Goal: Task Accomplishment & Management: Manage account settings

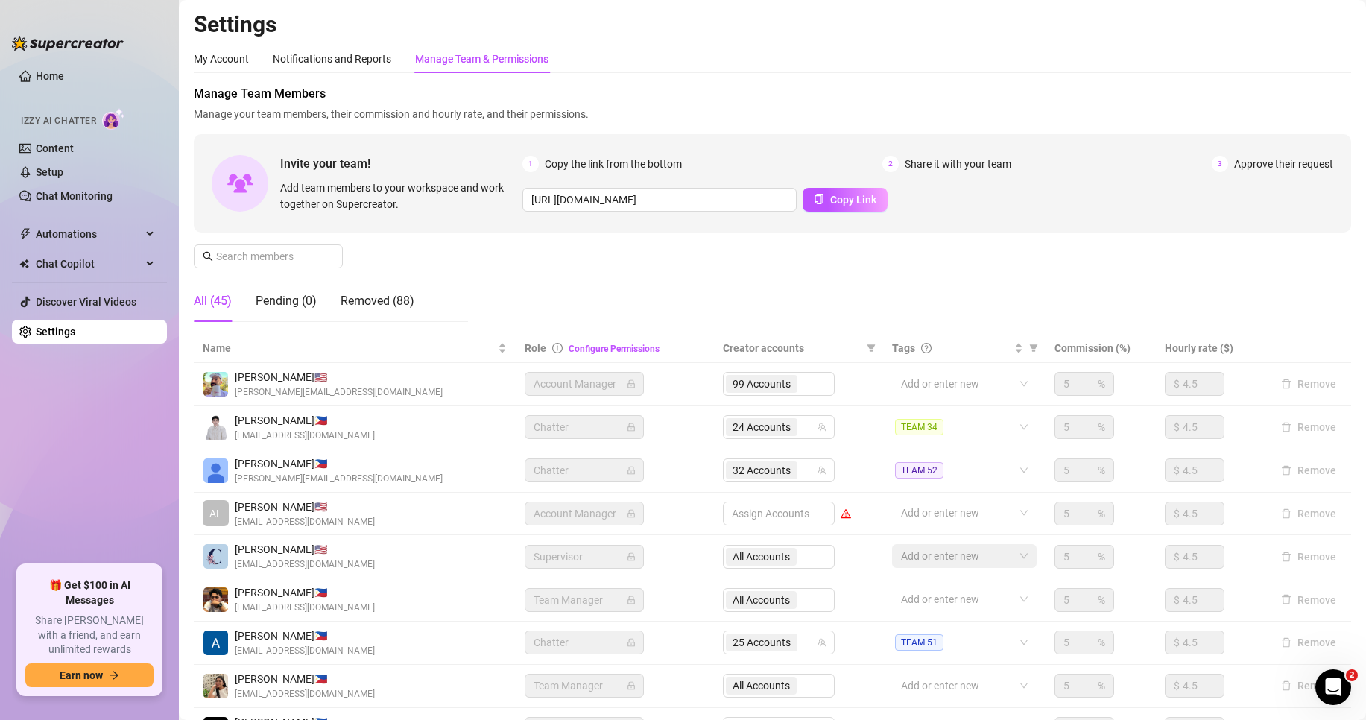
drag, startPoint x: -871, startPoint y: 766, endPoint x: -1162, endPoint y: 766, distance: 291.5
click at [289, 267] on span at bounding box center [268, 257] width 149 height 24
click at [288, 253] on input "text" at bounding box center [269, 256] width 106 height 16
click at [253, 246] on span at bounding box center [268, 257] width 149 height 24
click at [259, 253] on input "text" at bounding box center [269, 256] width 106 height 16
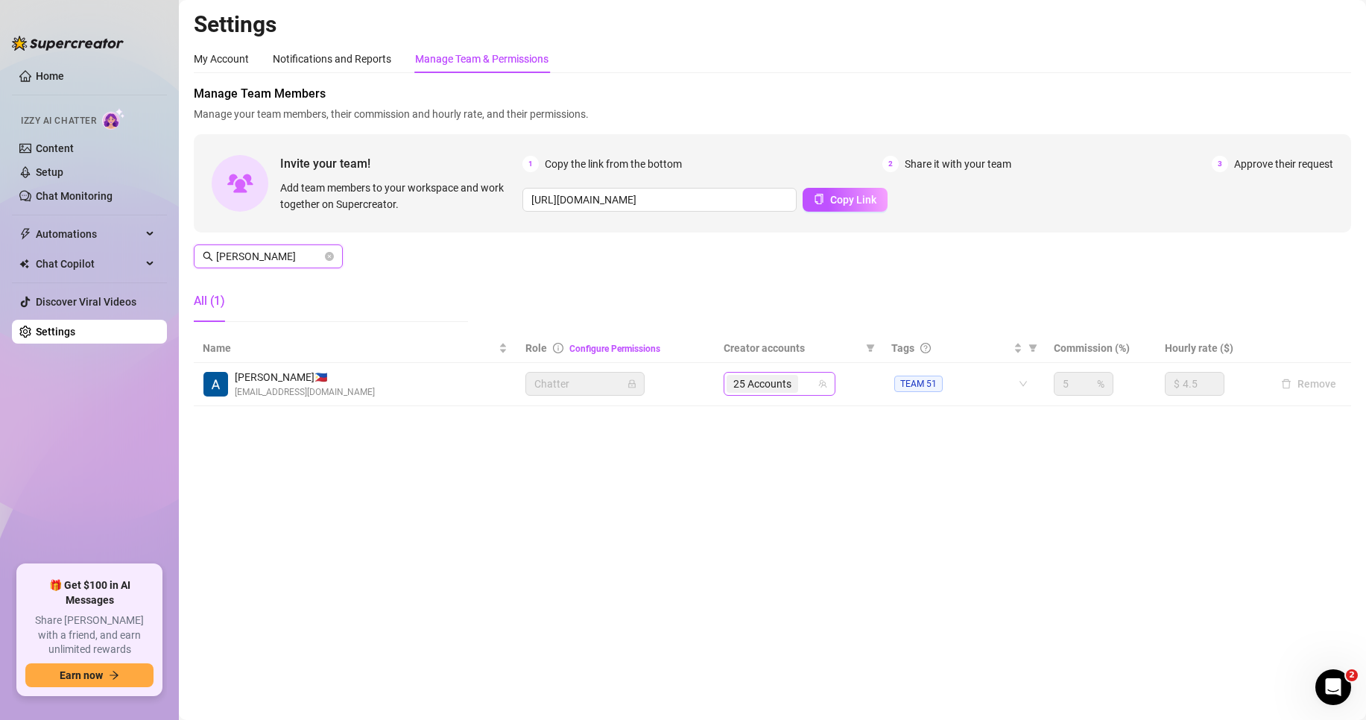
type input "[PERSON_NAME]"
drag, startPoint x: 802, startPoint y: 382, endPoint x: 808, endPoint y: 388, distance: 9.0
click at [802, 383] on input "search" at bounding box center [802, 384] width 3 height 18
type input "itstay"
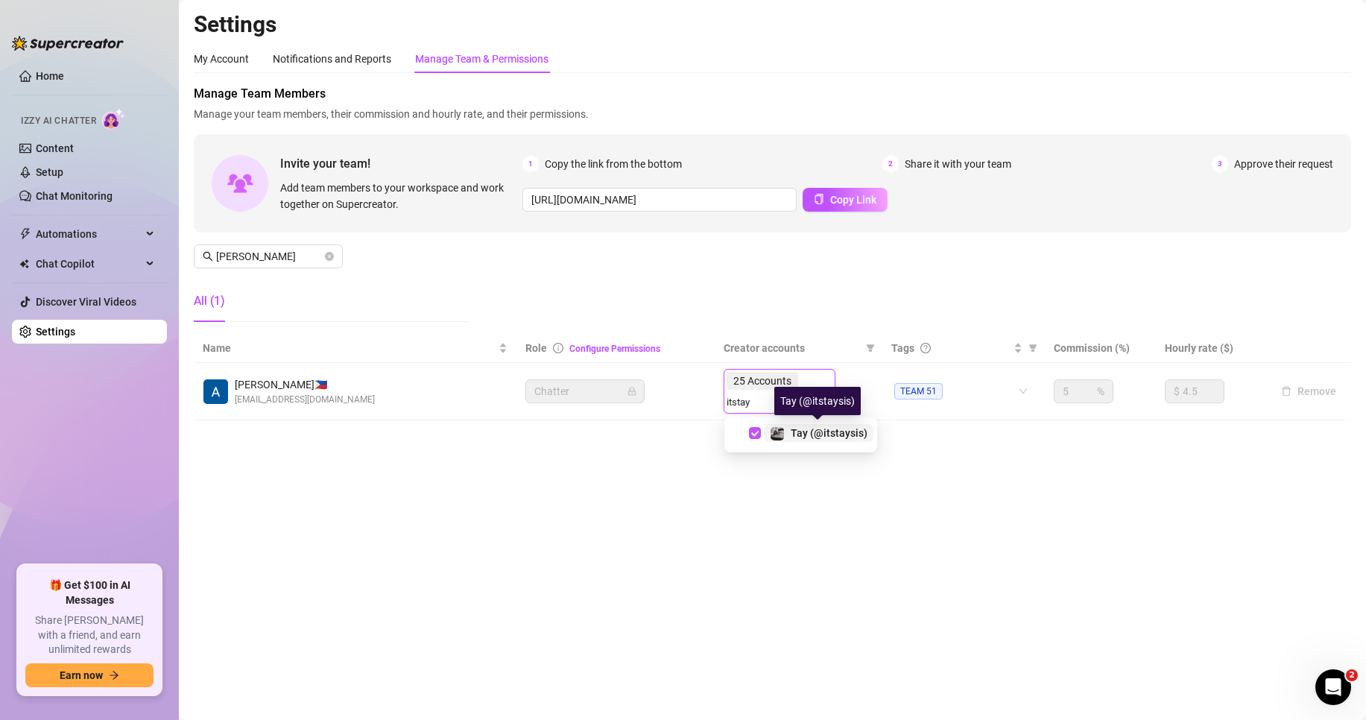
click at [836, 438] on span "Tay️ (@itstaysis)" at bounding box center [829, 433] width 77 height 12
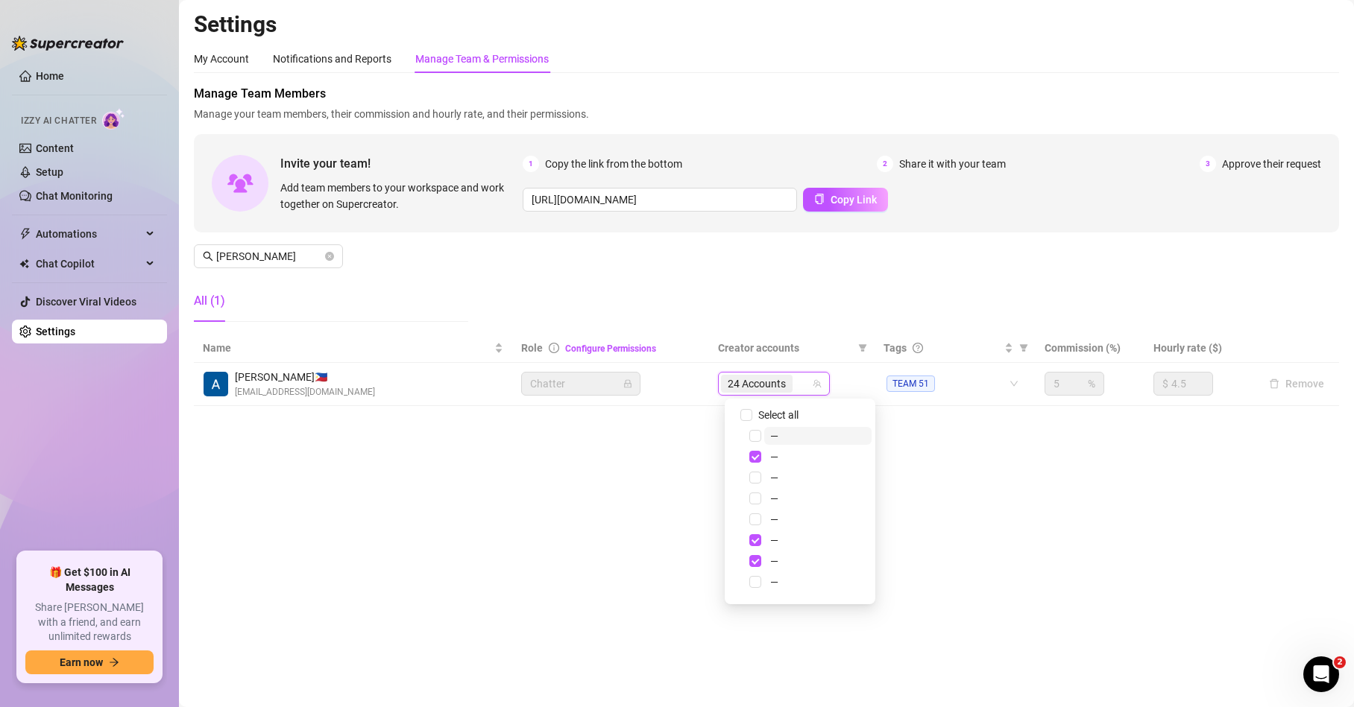
click at [785, 373] on div "24 Accounts" at bounding box center [758, 383] width 75 height 21
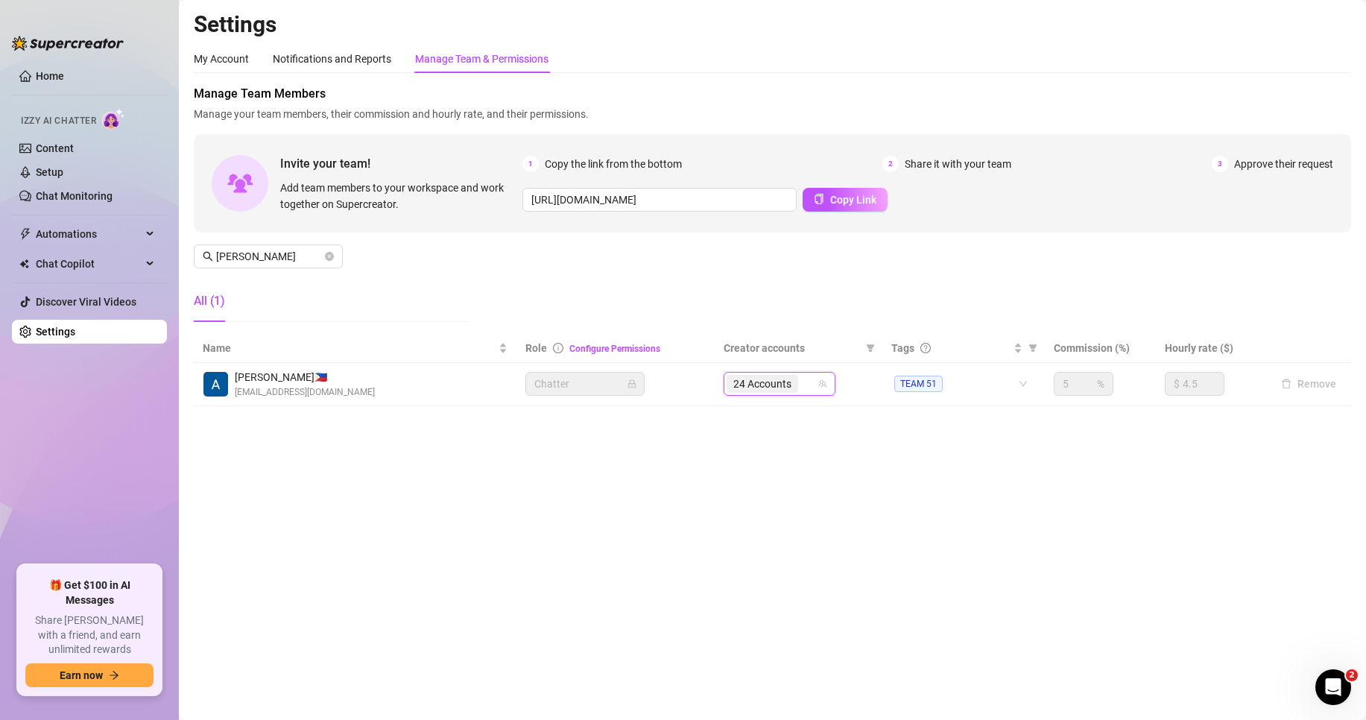
paste input "📌@itstaysis"
type input "itstaysis"
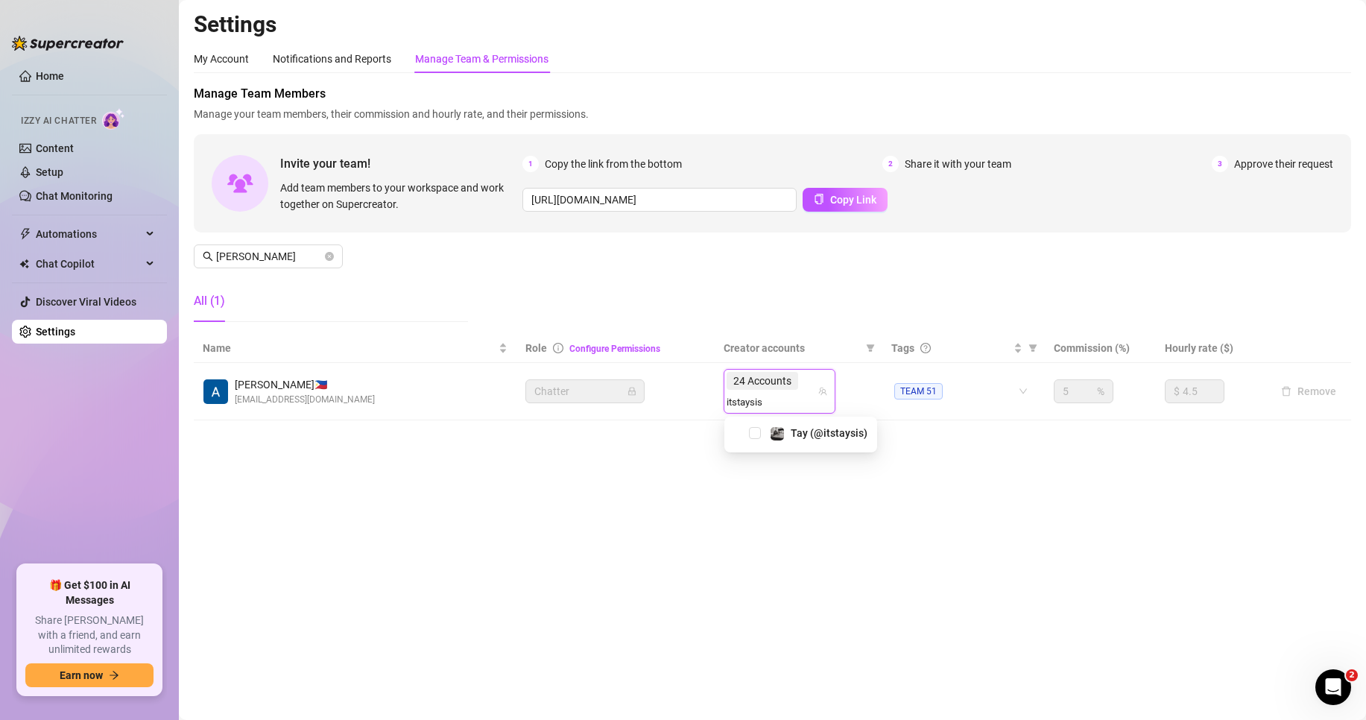
click at [745, 403] on input "itstaysis" at bounding box center [747, 402] width 41 height 18
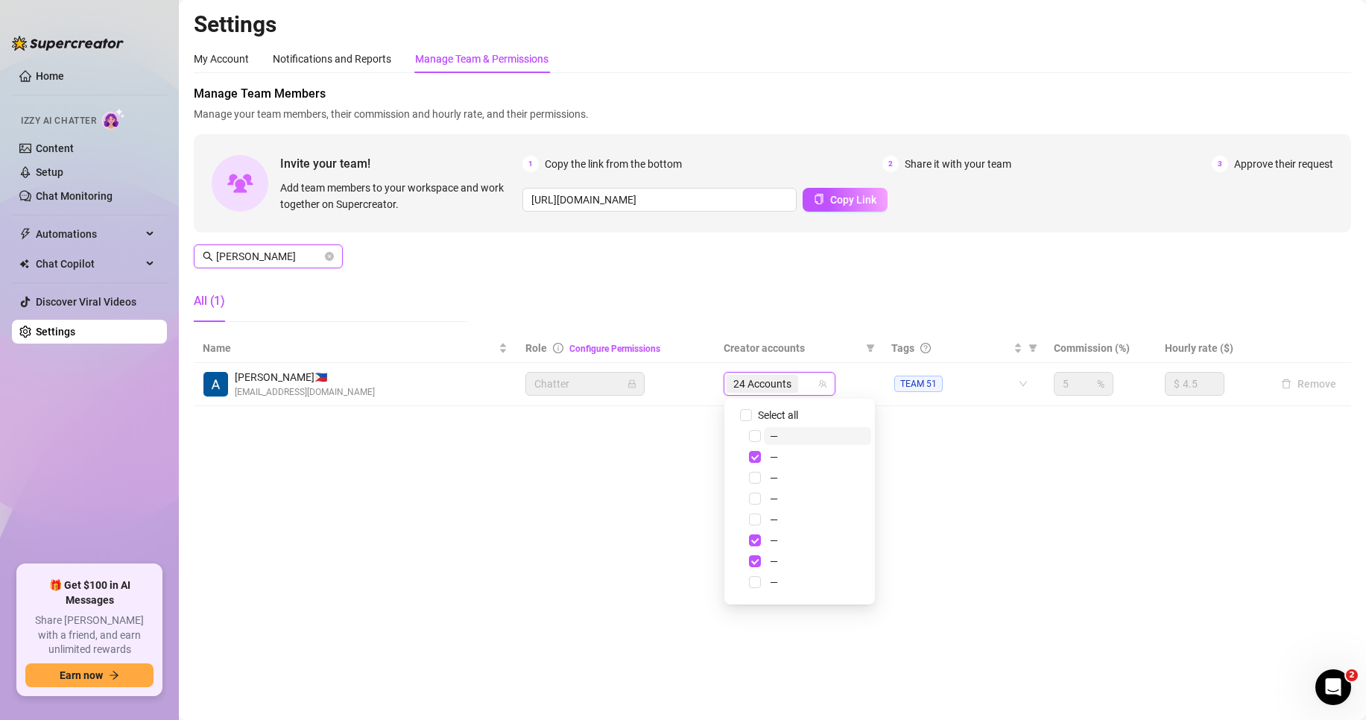
click at [283, 251] on input "[PERSON_NAME]" at bounding box center [269, 256] width 106 height 16
click at [321, 268] on span "[PERSON_NAME]" at bounding box center [268, 257] width 149 height 24
click at [332, 256] on icon "close-circle" at bounding box center [329, 256] width 9 height 9
click at [305, 259] on input "[PERSON_NAME]" at bounding box center [269, 256] width 106 height 16
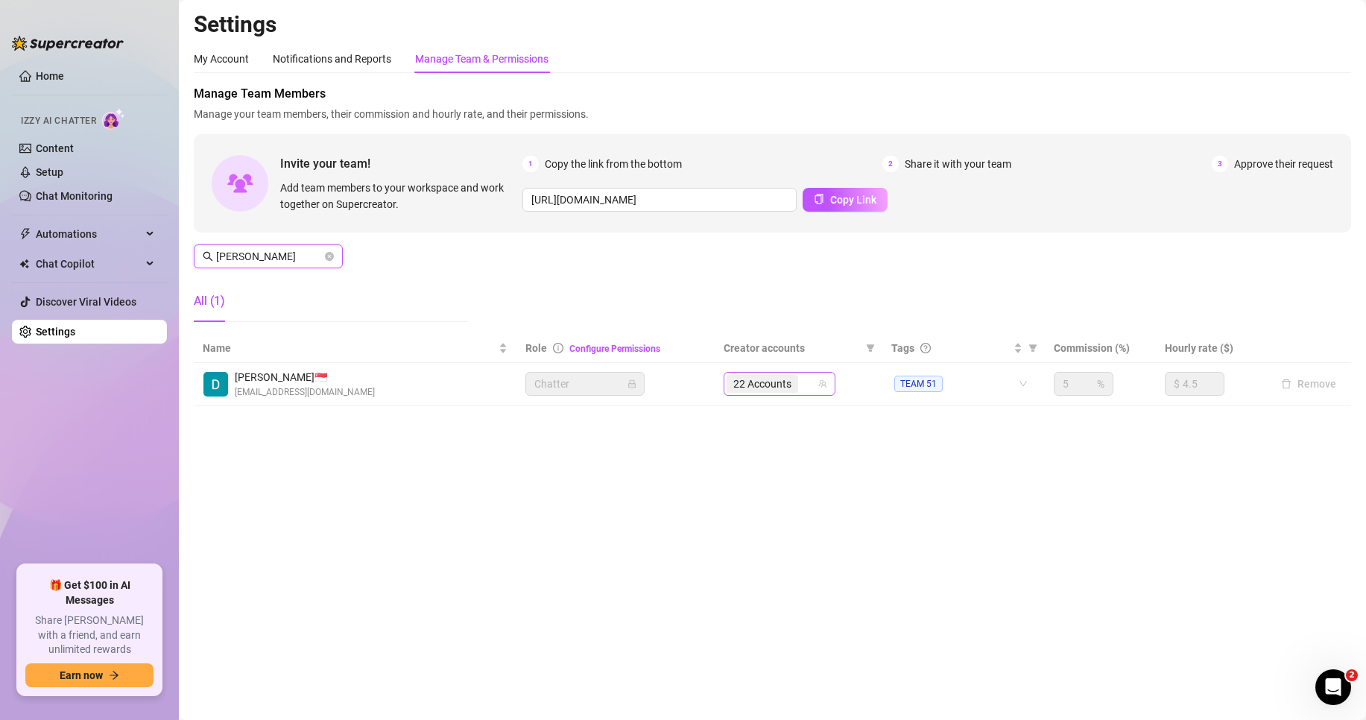
click at [789, 393] on span "22 Accounts" at bounding box center [763, 384] width 72 height 18
type input "[PERSON_NAME]"
paste input "itstaysis"
type input "itstaysis"
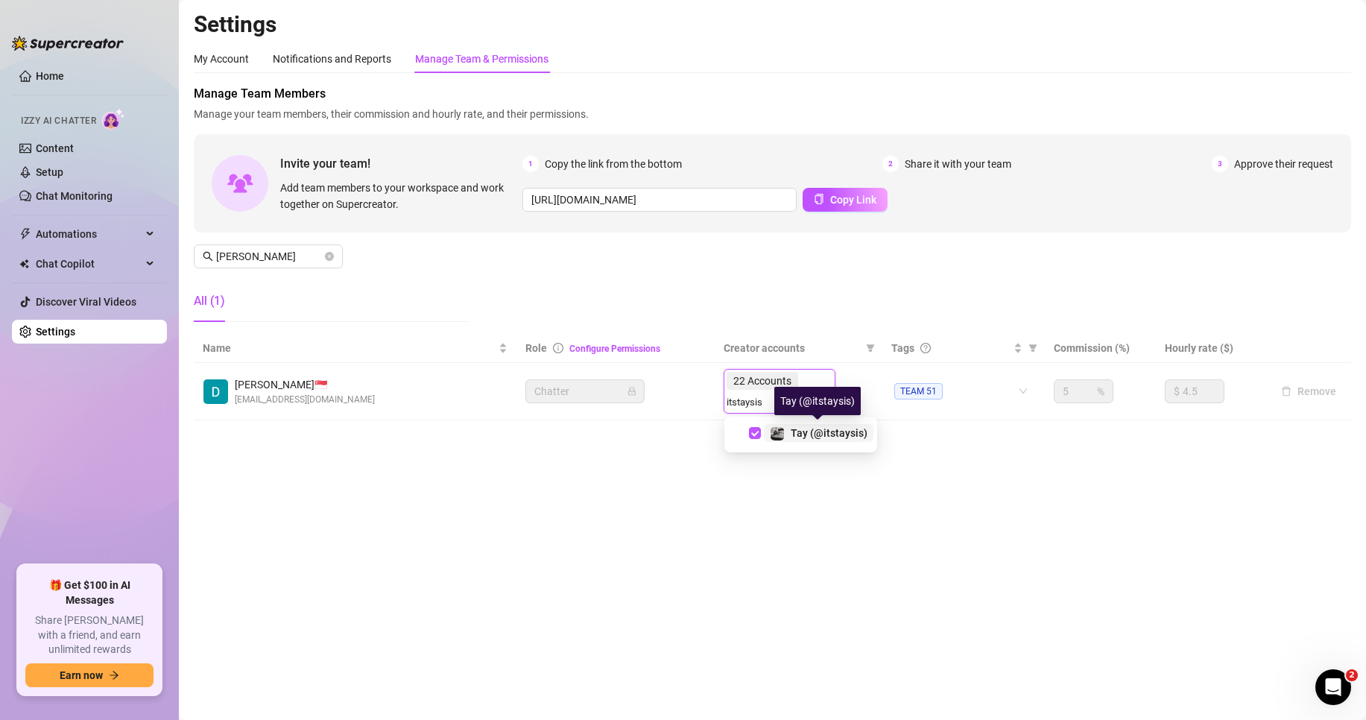
click at [822, 433] on span "Tay️ (@itstaysis)" at bounding box center [829, 433] width 77 height 12
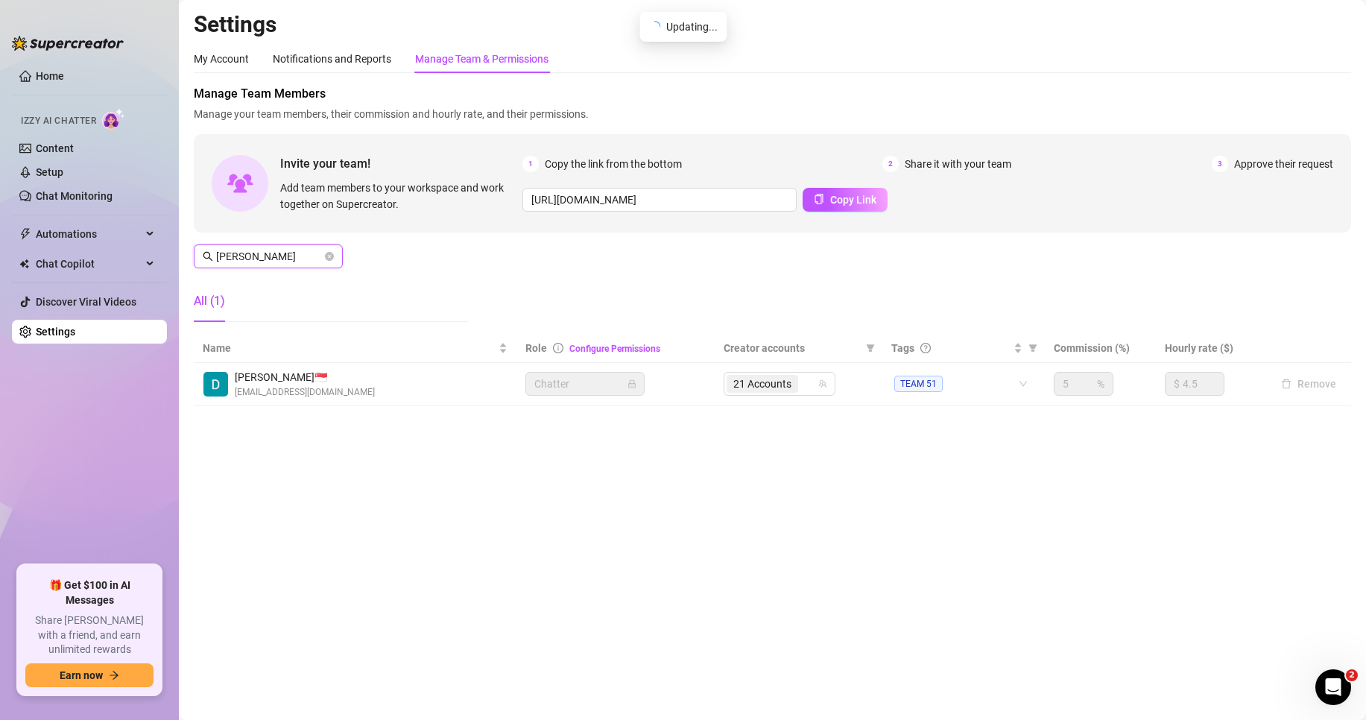
click at [268, 262] on input "[PERSON_NAME]" at bounding box center [269, 256] width 106 height 16
click at [783, 378] on span "24 Accounts" at bounding box center [763, 384] width 58 height 16
type input "ever"
paste input "itstaysis"
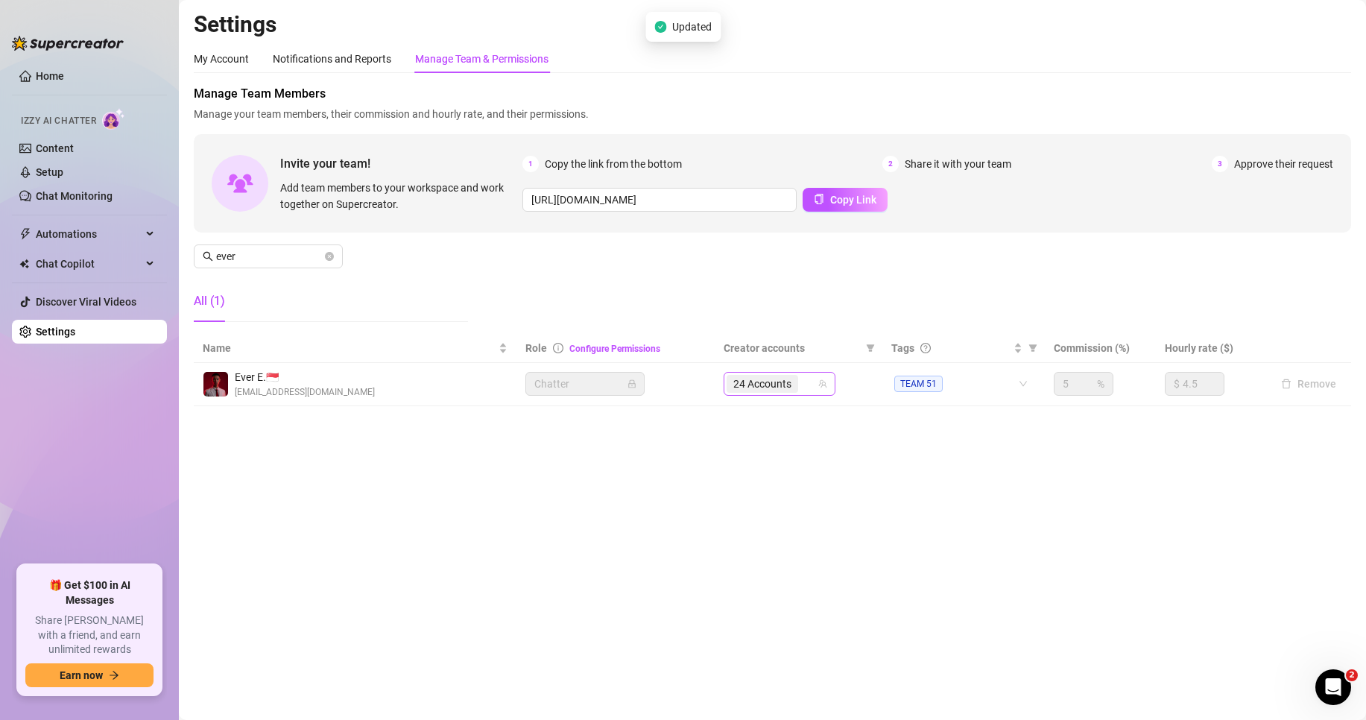
type input "itstaysis"
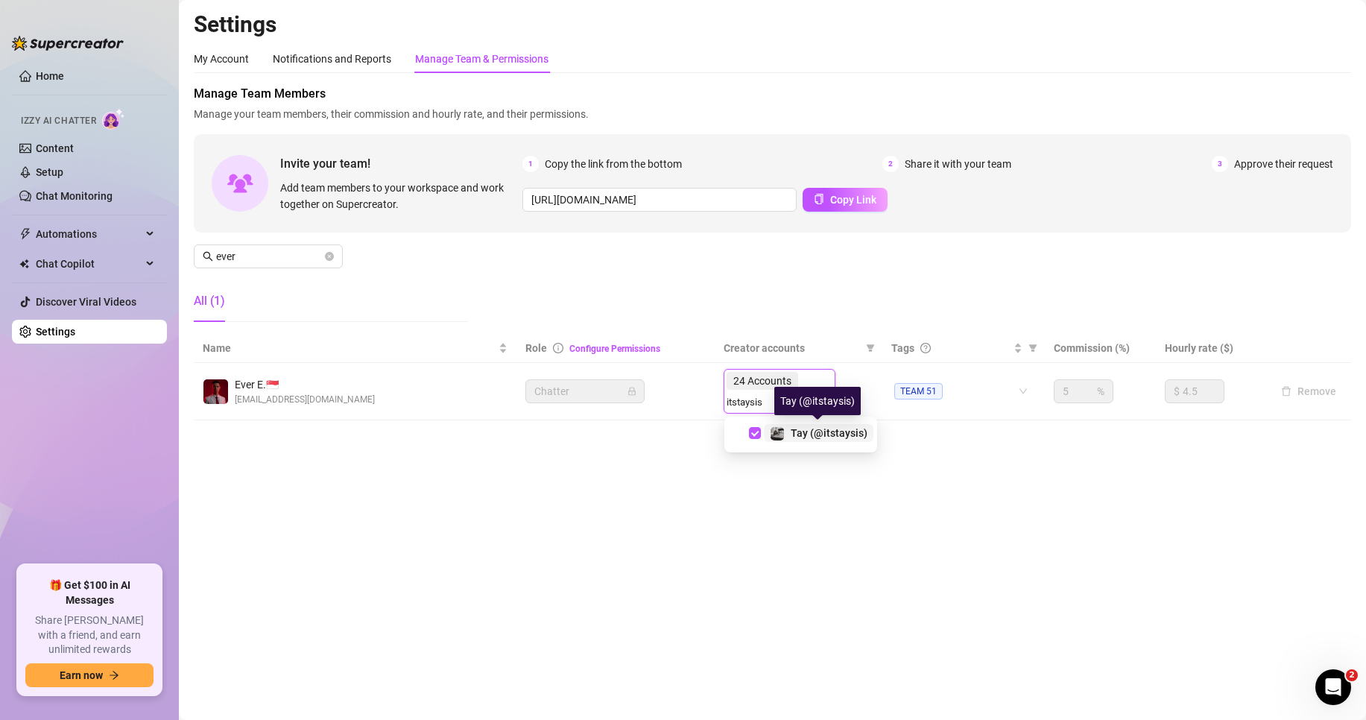
click at [822, 433] on span "Tay️ (@itstaysis)" at bounding box center [829, 433] width 77 height 12
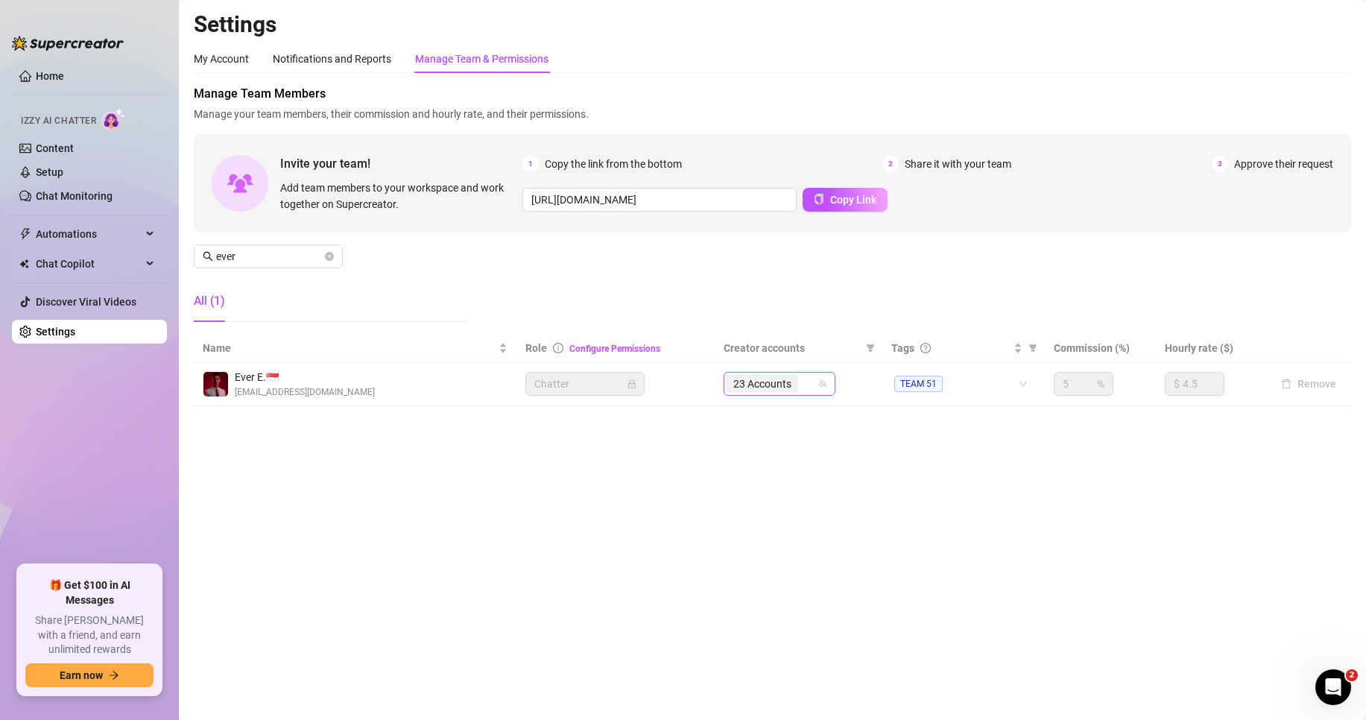
click at [790, 394] on div "23 Accounts" at bounding box center [764, 383] width 75 height 21
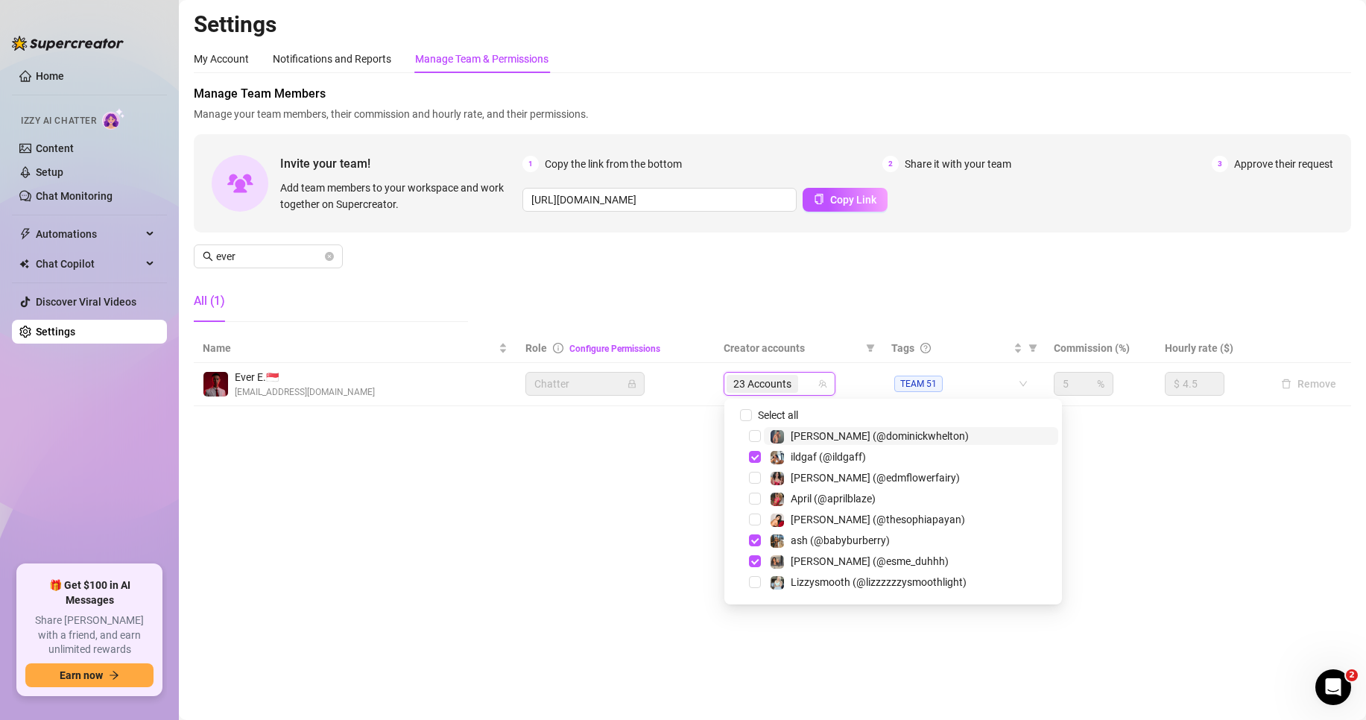
paste input "itstaysis"
type input "itstaysis"
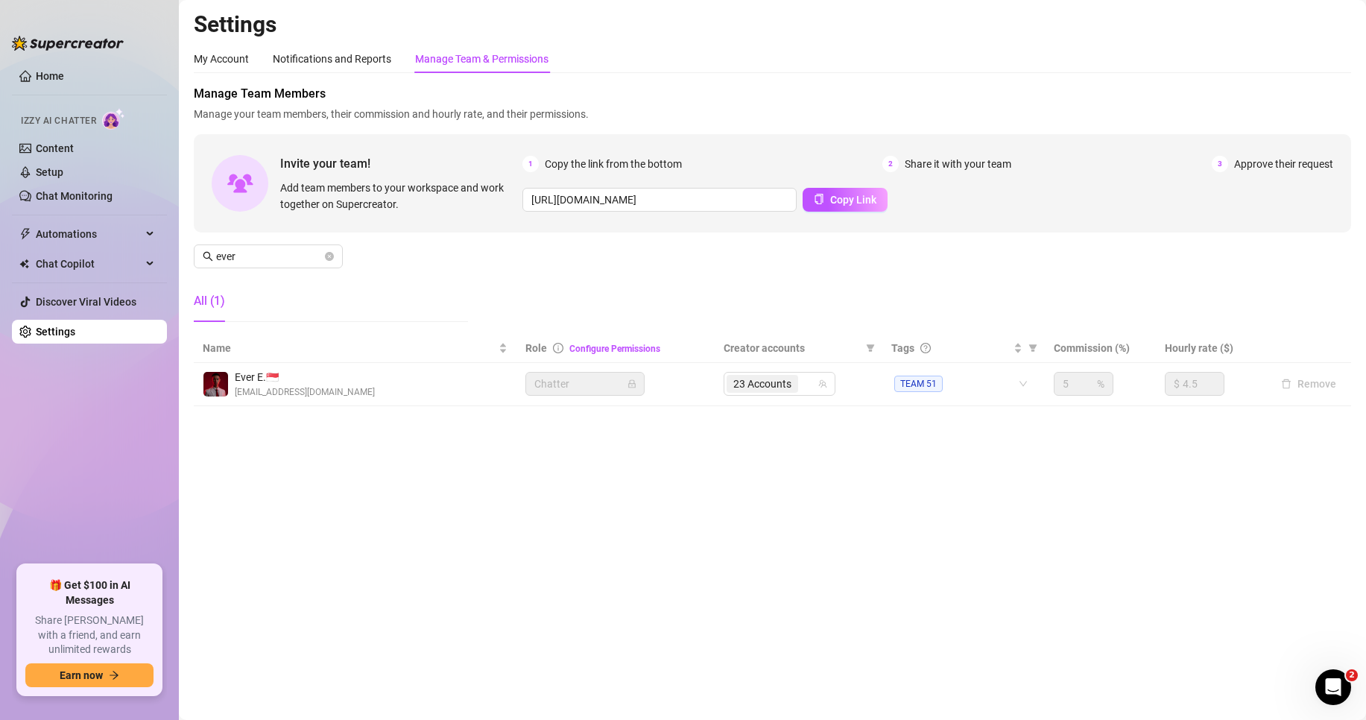
click at [275, 269] on div "Manage Team Members Manage your team members, their commission and hourly rate,…" at bounding box center [773, 209] width 1158 height 249
click at [278, 250] on input "ever" at bounding box center [269, 256] width 106 height 16
type input "f"
click at [774, 379] on span "23 Accounts" at bounding box center [763, 384] width 58 height 16
type input "[PERSON_NAME]"
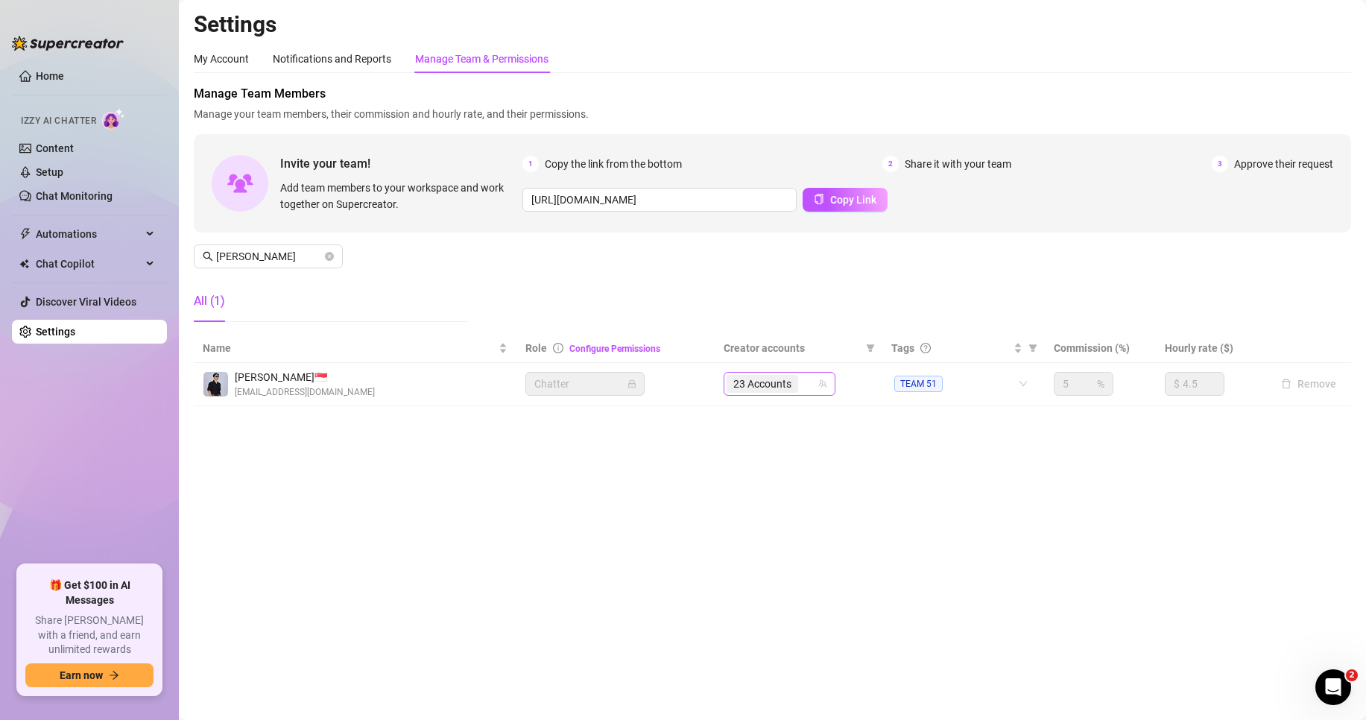
paste input "itstaysis"
type input "itstaysis"
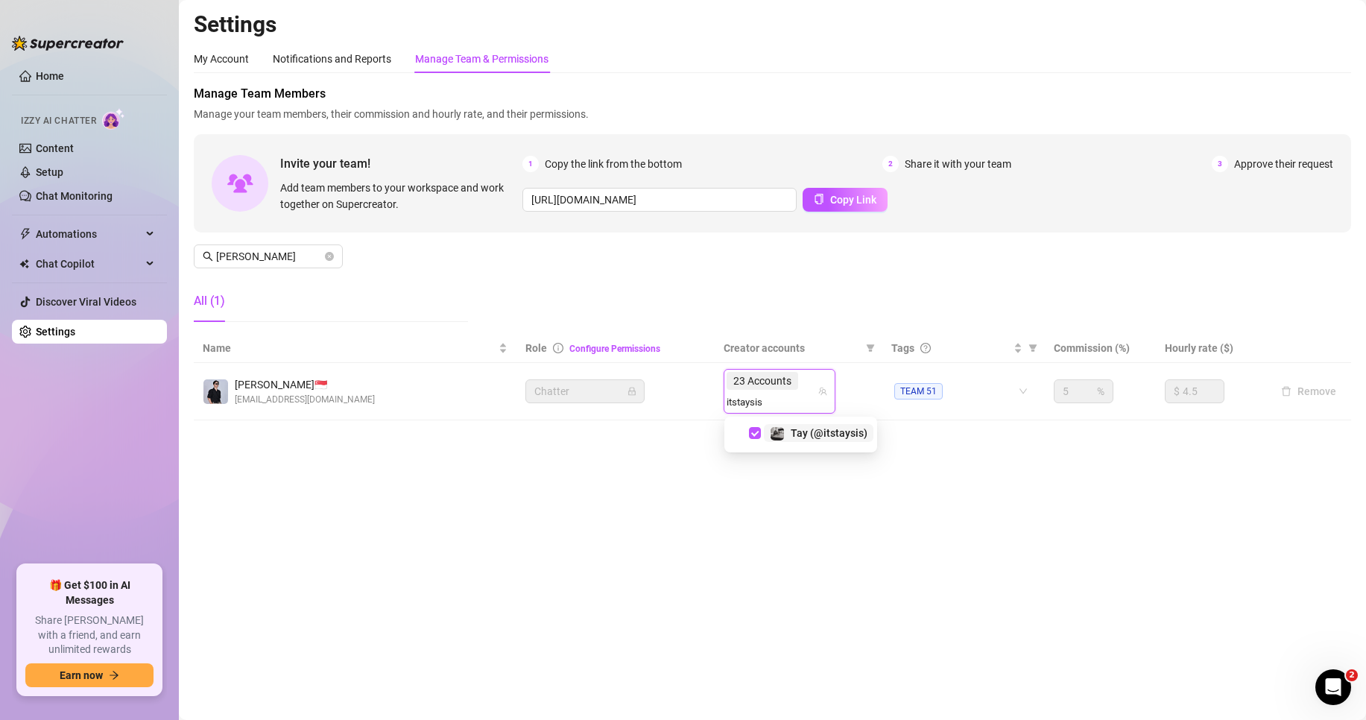
click at [834, 441] on div "Tay️ (@itstaysis)" at bounding box center [829, 433] width 77 height 18
